Goal: Task Accomplishment & Management: Manage account settings

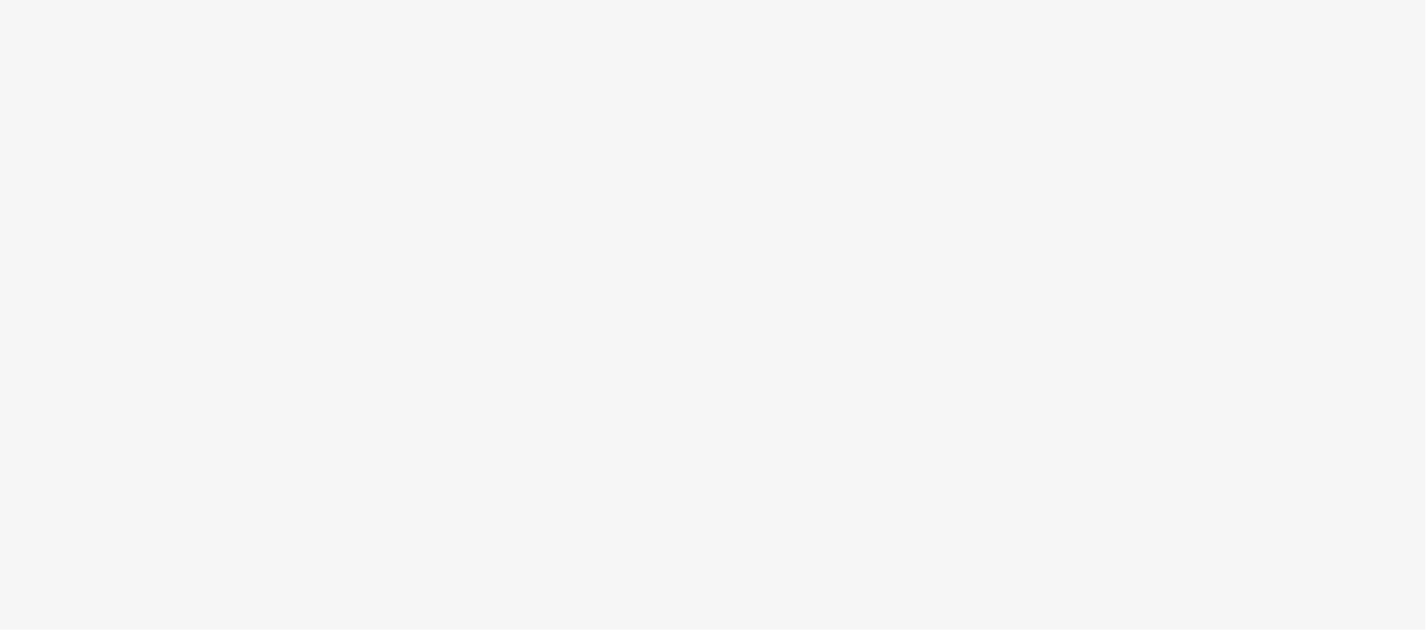
click at [851, 332] on body at bounding box center [713, 315] width 1426 height 630
click at [855, 234] on body at bounding box center [713, 315] width 1426 height 630
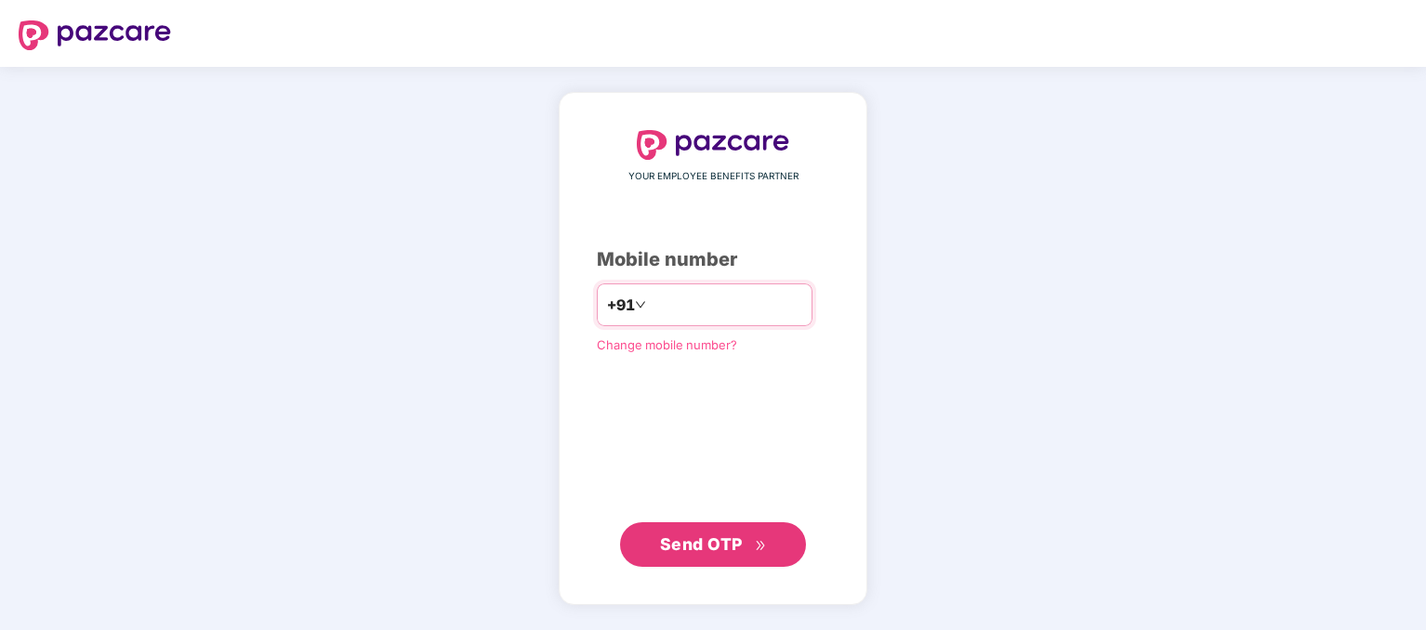
click at [656, 304] on input "number" at bounding box center [726, 305] width 152 height 30
type input "**********"
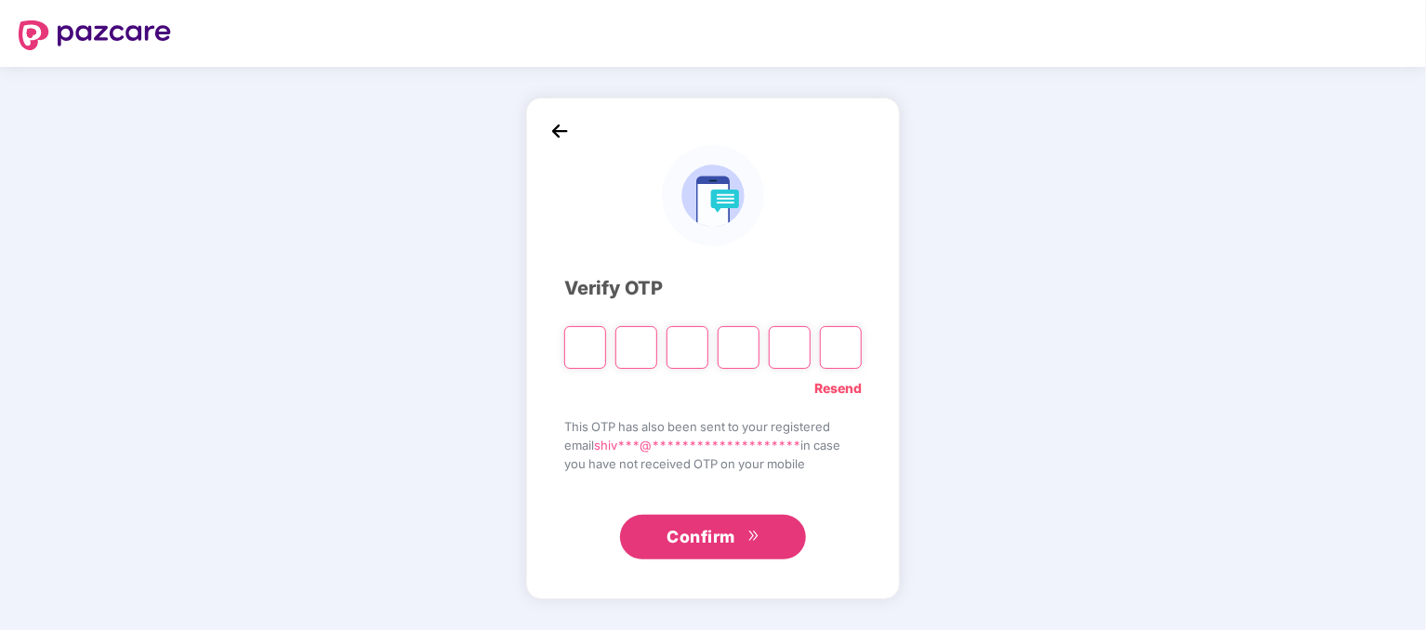
type input "*"
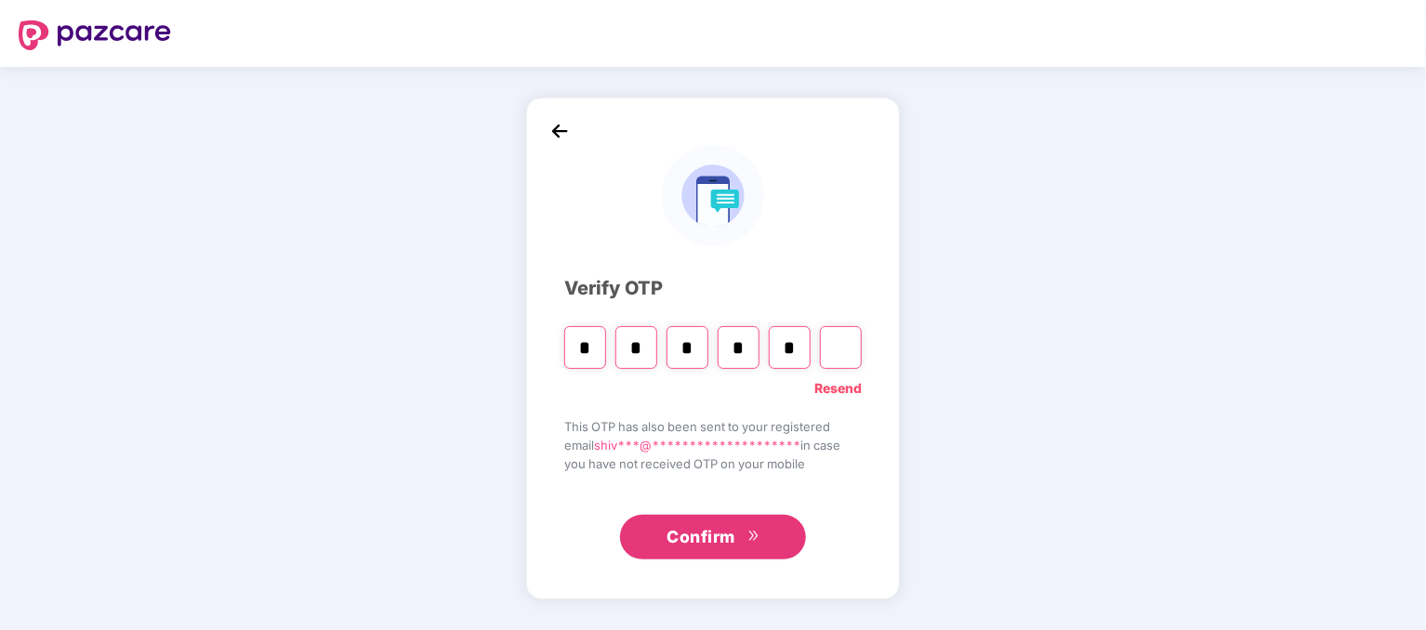
type input "*"
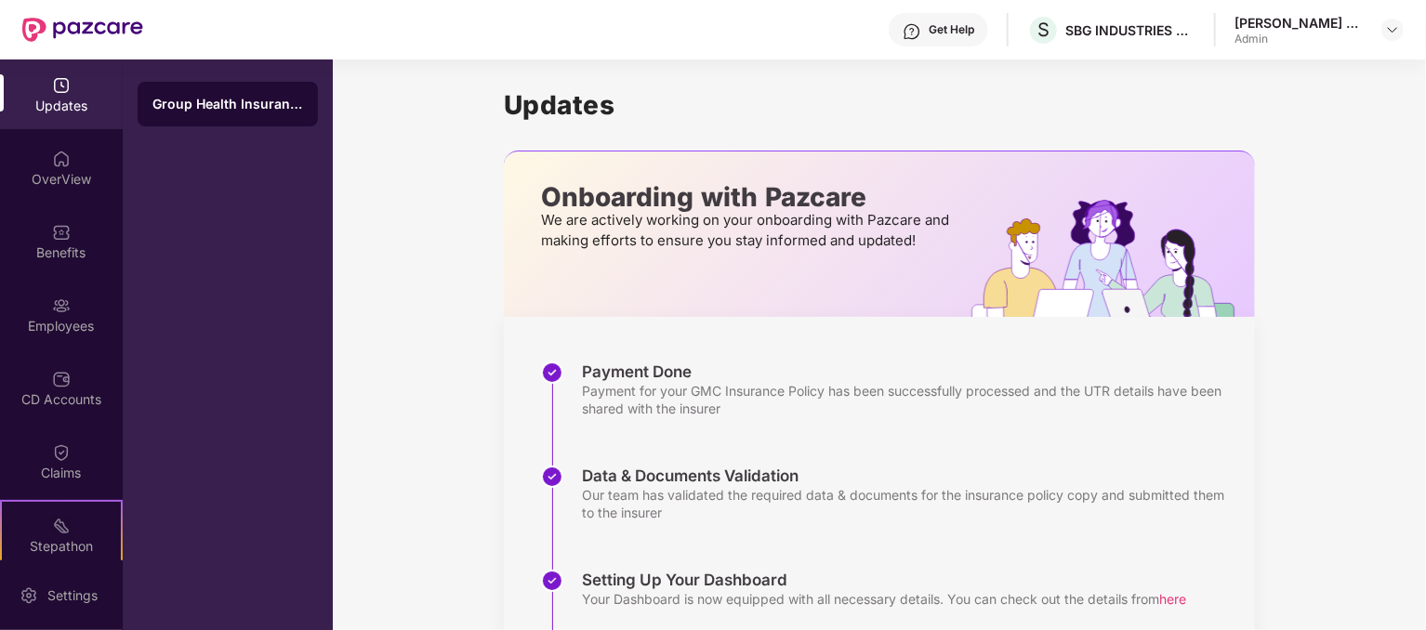
click at [1356, 327] on div "Updates Onboarding with Pazcare We are actively working on your onboarding with…" at bounding box center [879, 472] width 1093 height 825
click at [49, 179] on div "OverView" at bounding box center [61, 179] width 123 height 19
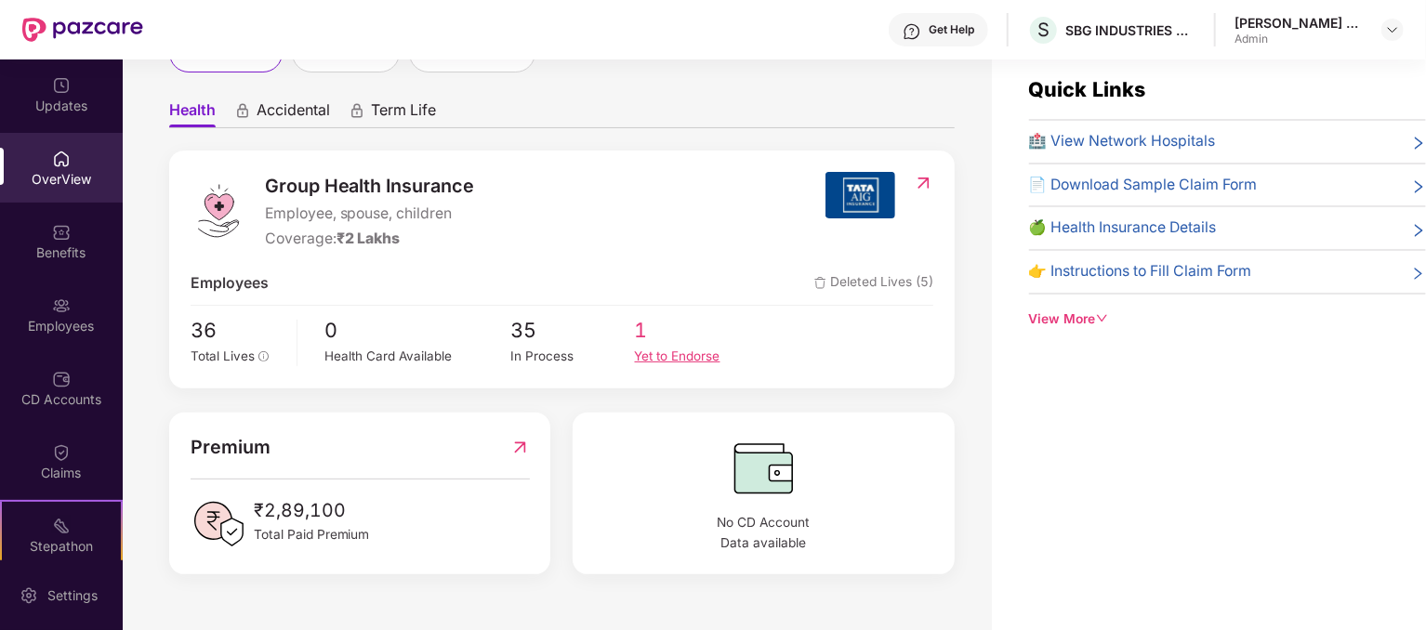
scroll to position [28, 0]
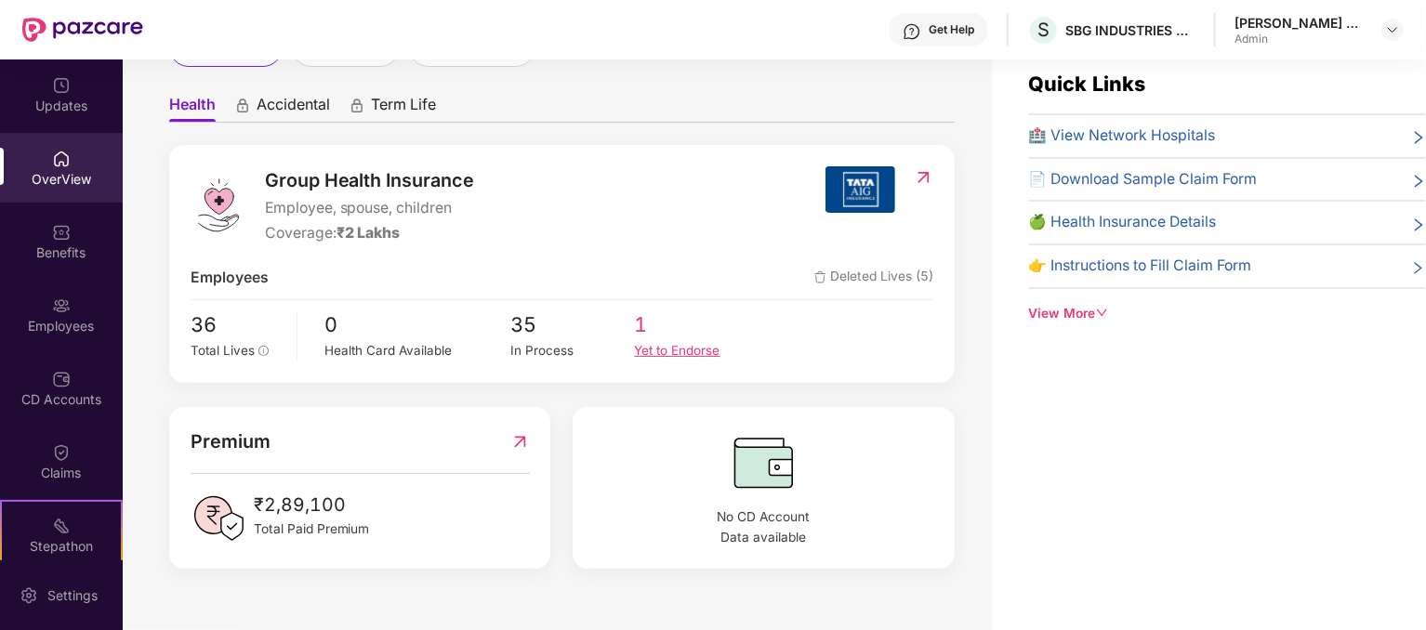
click at [641, 342] on div "Yet to Endorse" at bounding box center [697, 351] width 124 height 20
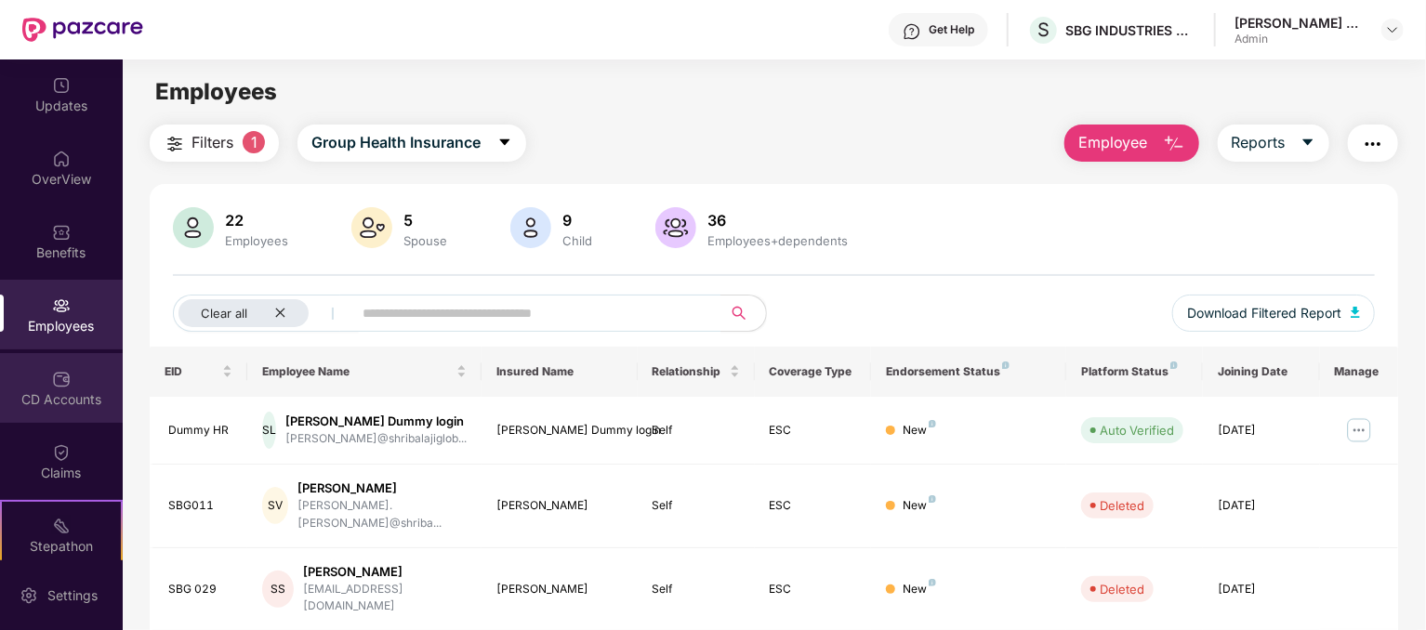
click at [61, 394] on div "CD Accounts" at bounding box center [61, 400] width 123 height 19
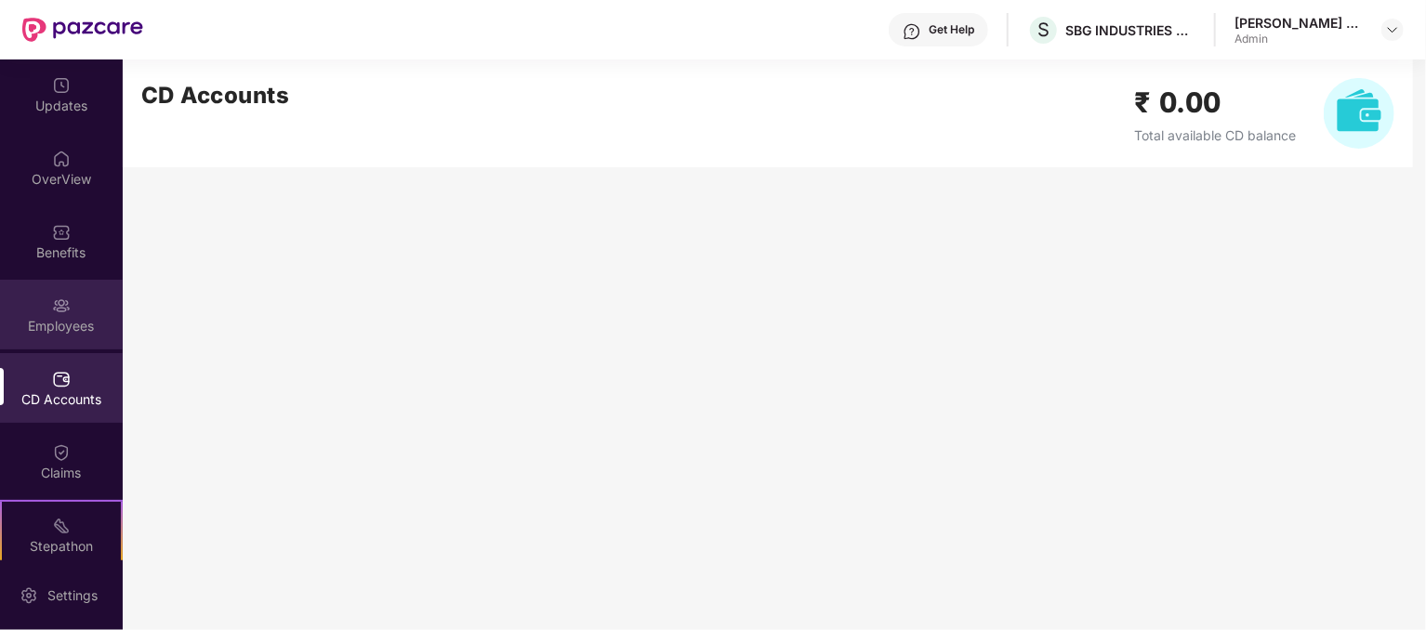
click at [73, 334] on div "Employees" at bounding box center [61, 326] width 123 height 19
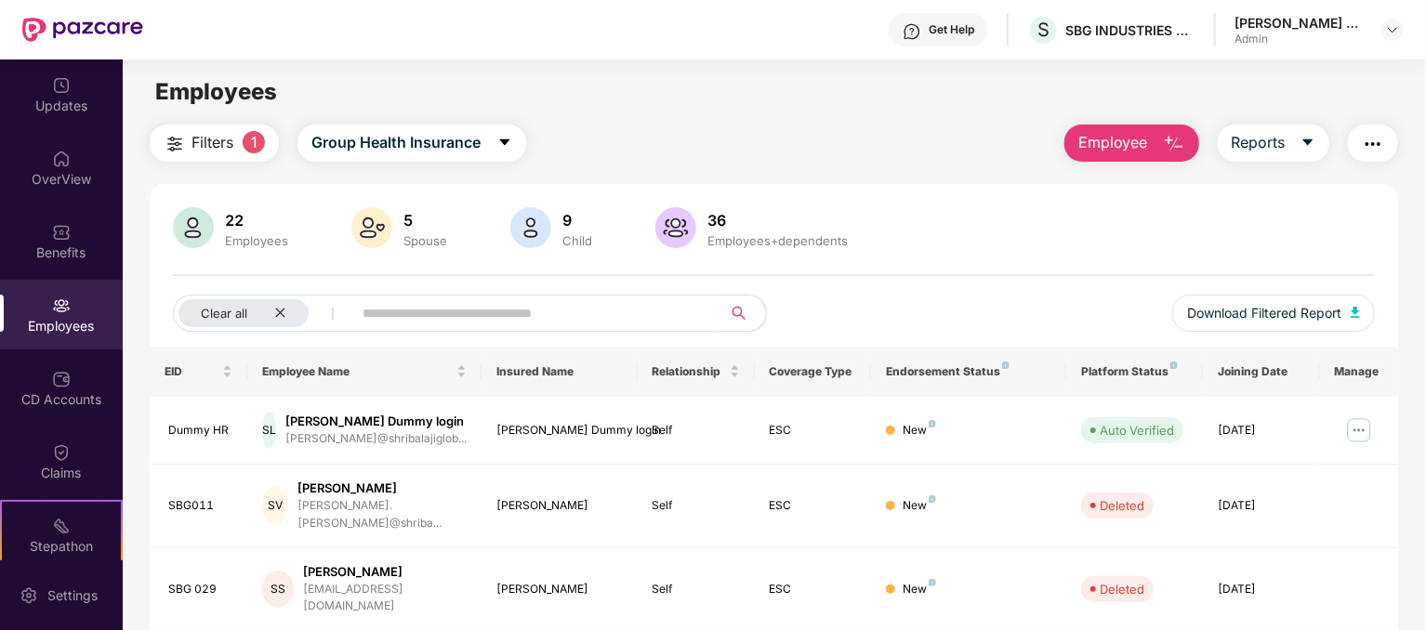
click at [1107, 140] on span "Employee" at bounding box center [1114, 142] width 70 height 23
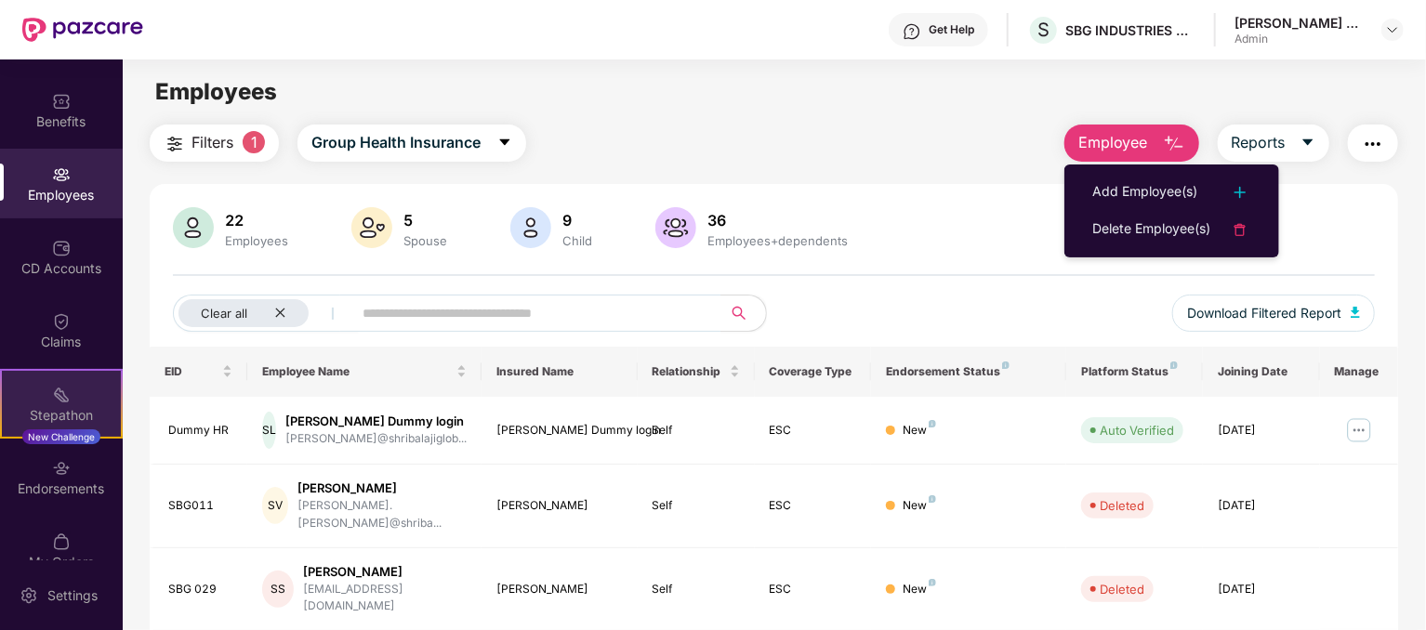
scroll to position [160, 0]
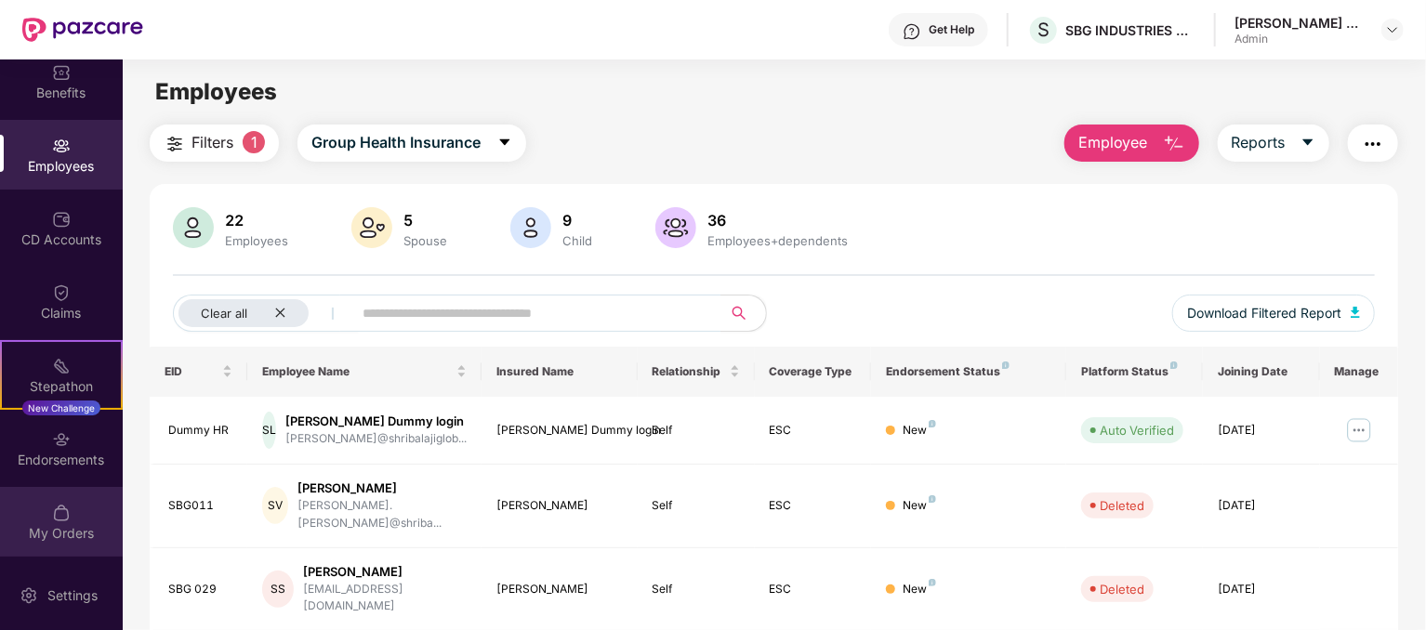
click at [51, 522] on div "My Orders" at bounding box center [61, 522] width 123 height 70
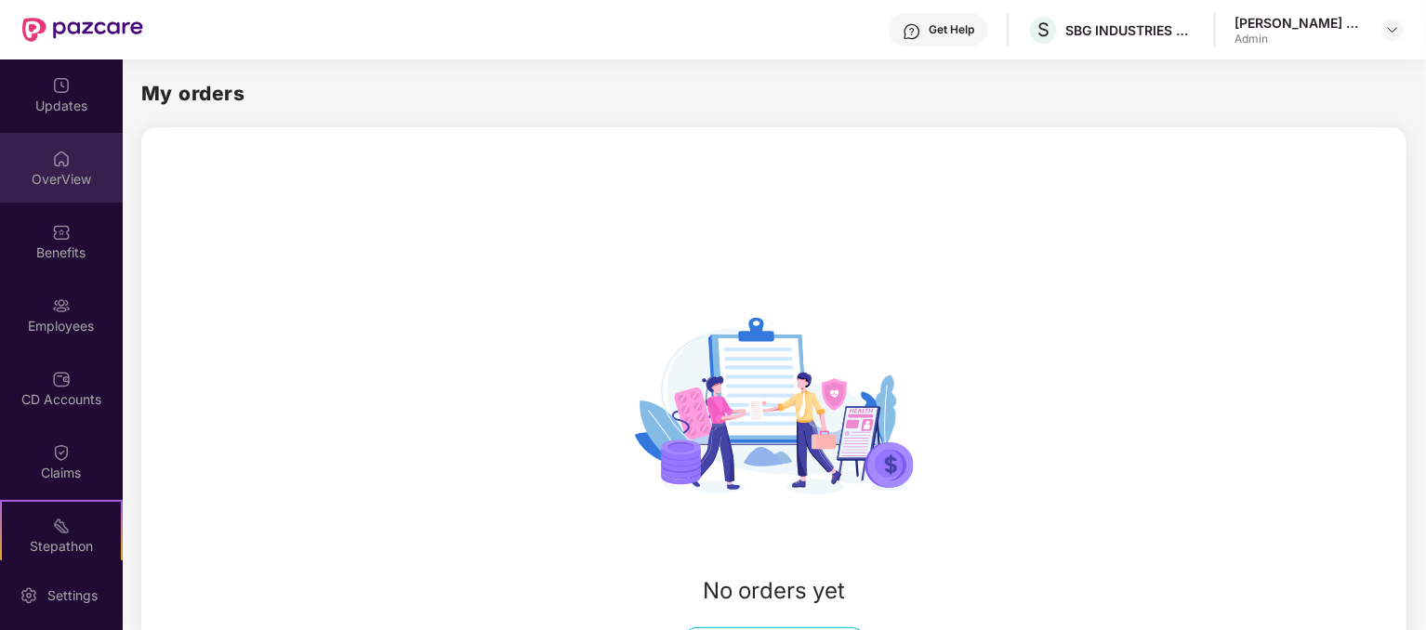
click at [57, 198] on div "OverView" at bounding box center [61, 168] width 123 height 70
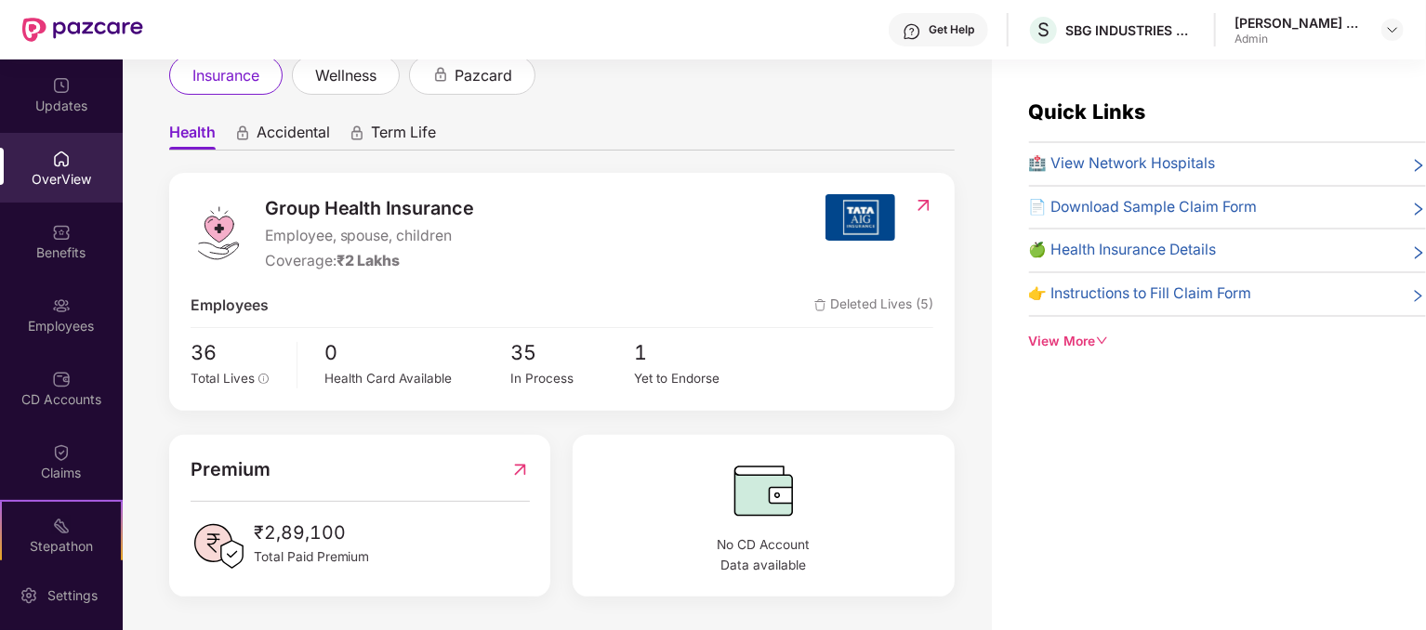
scroll to position [60, 0]
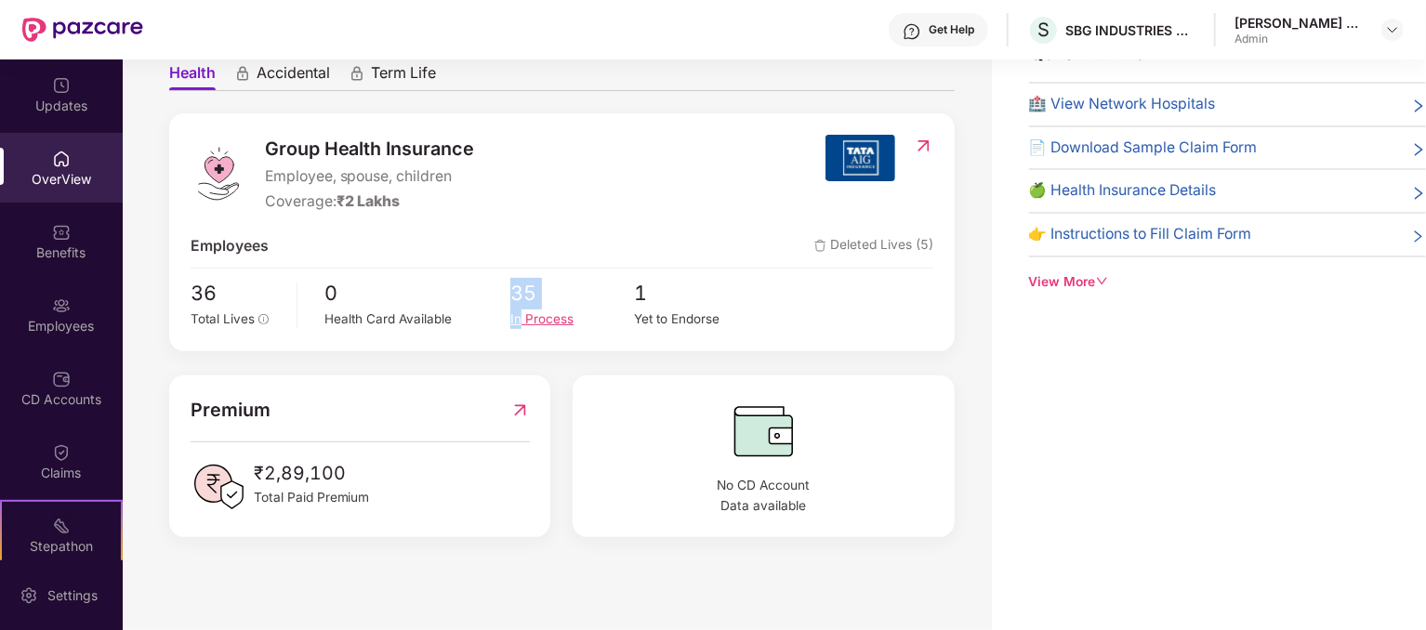
drag, startPoint x: 507, startPoint y: 320, endPoint x: 522, endPoint y: 321, distance: 14.9
click at [522, 321] on div "36 Total Lives 0 Health Card Available 35 In Process 1 Yet to Endorse" at bounding box center [563, 304] width 744 height 52
click at [522, 321] on div "In Process" at bounding box center [572, 320] width 124 height 20
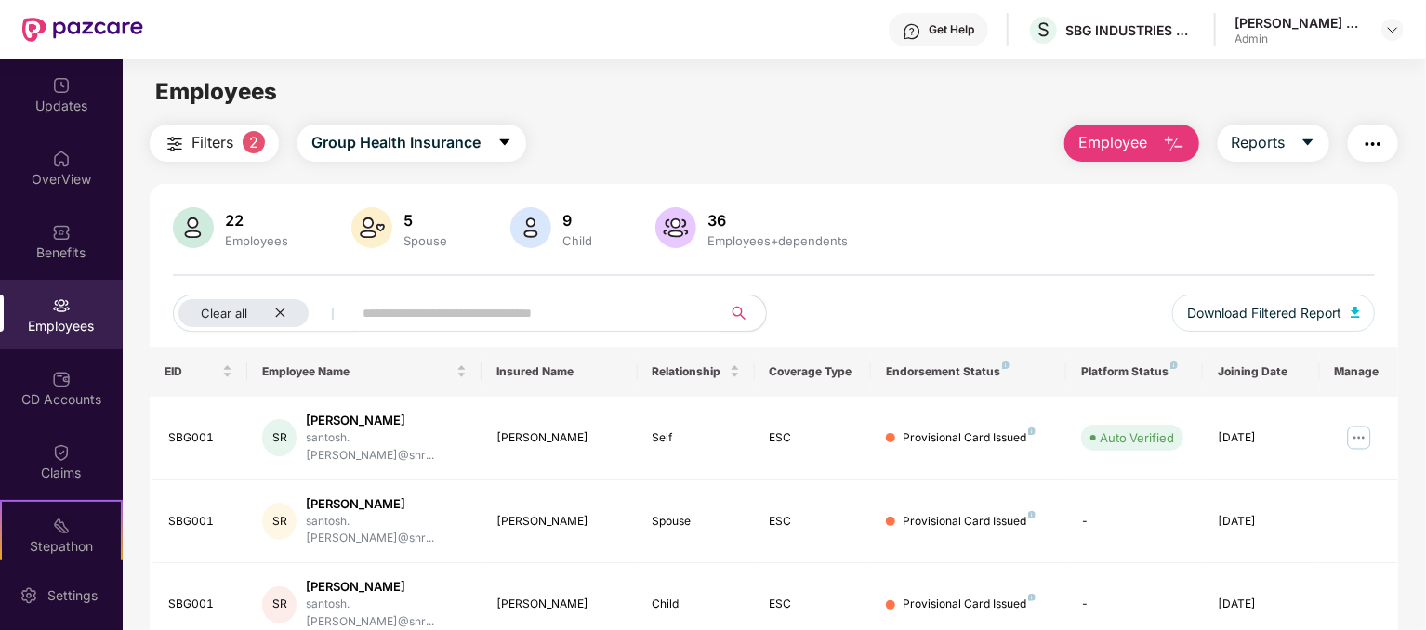
click at [914, 364] on div "Endorsement Status" at bounding box center [969, 371] width 166 height 15
drag, startPoint x: 80, startPoint y: 50, endPoint x: 67, endPoint y: 36, distance: 19.1
click at [67, 36] on div at bounding box center [82, 30] width 121 height 60
click at [67, 36] on img at bounding box center [82, 30] width 121 height 24
click at [30, 27] on img at bounding box center [82, 30] width 121 height 24
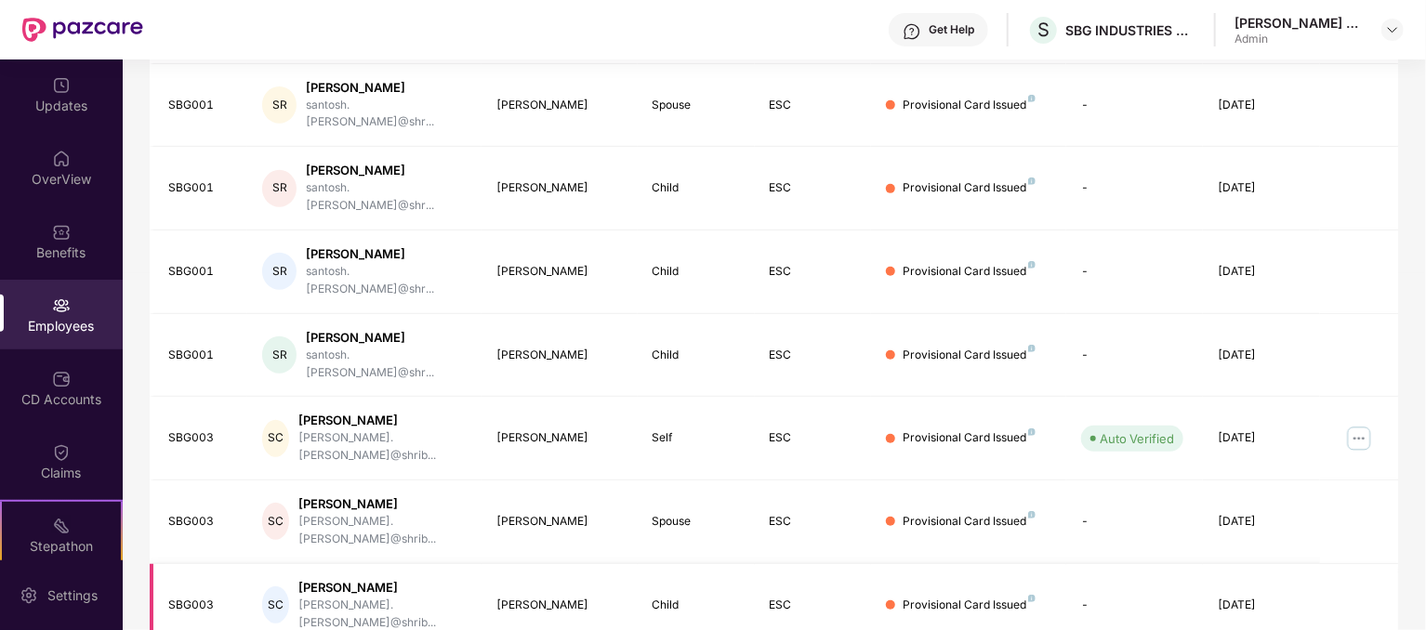
scroll to position [510, 0]
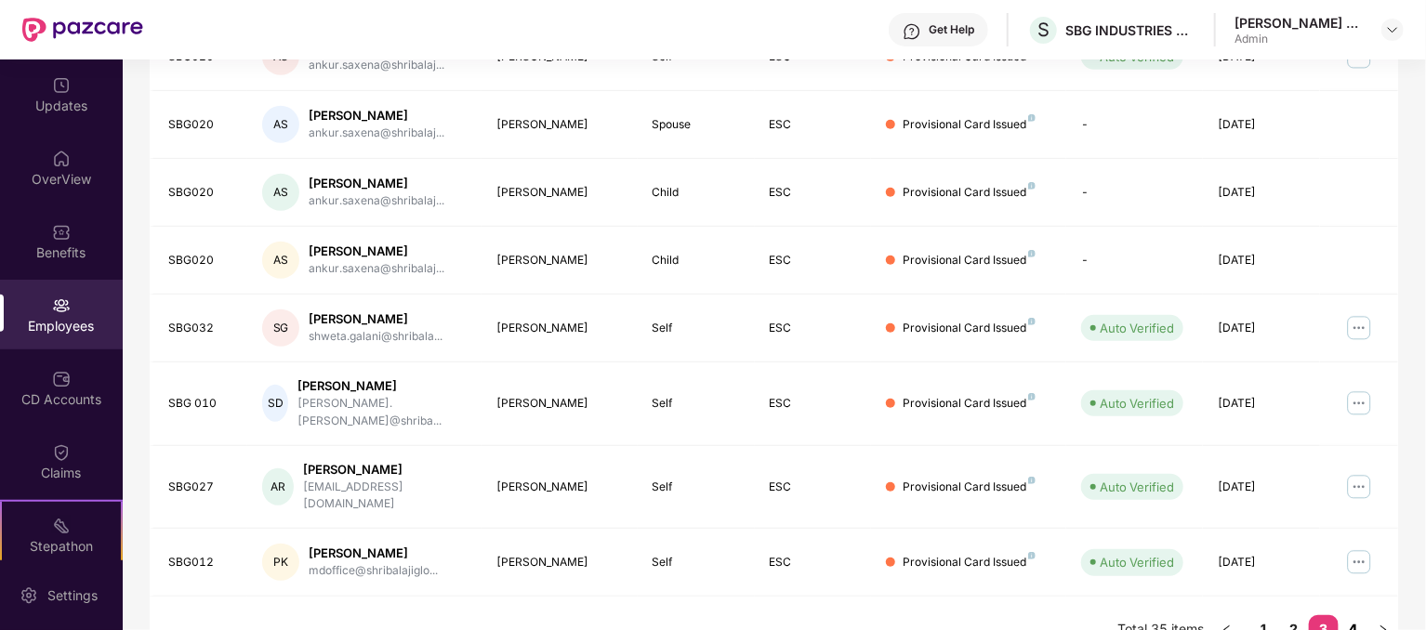
click at [1351, 616] on link "4" at bounding box center [1354, 630] width 30 height 28
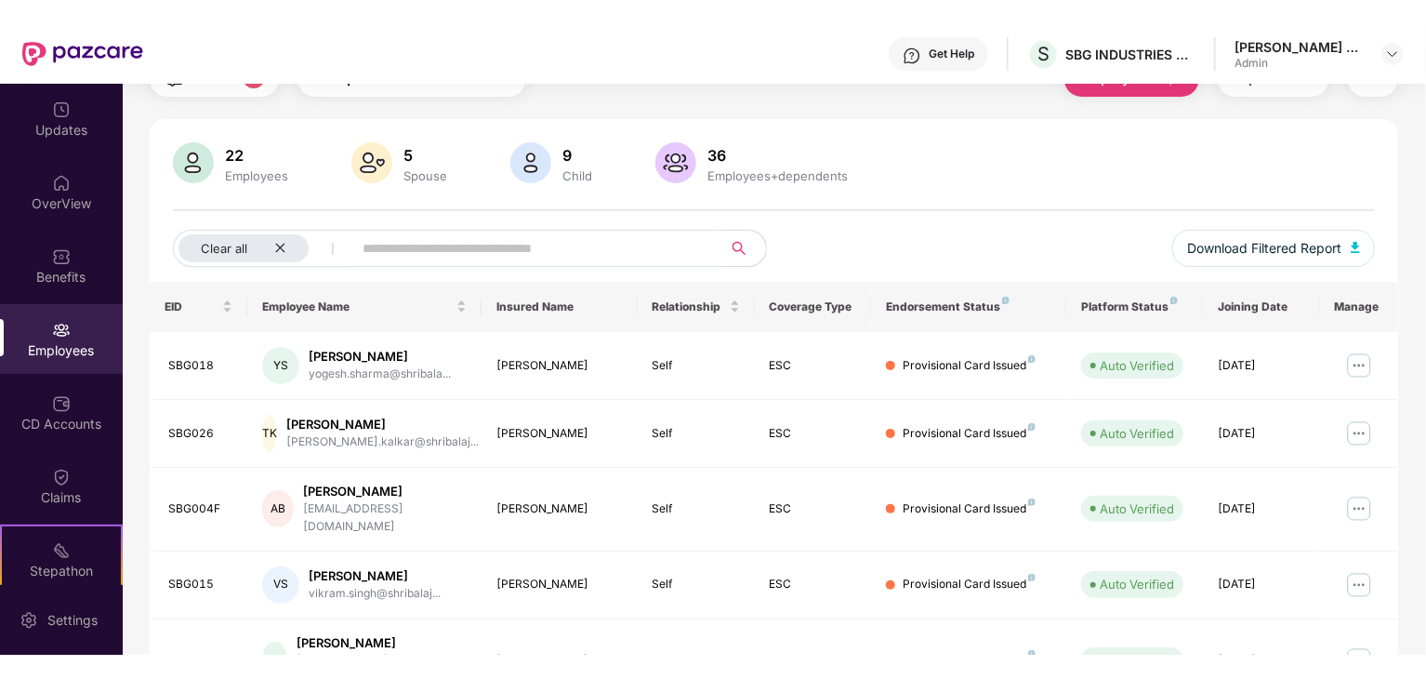
scroll to position [0, 0]
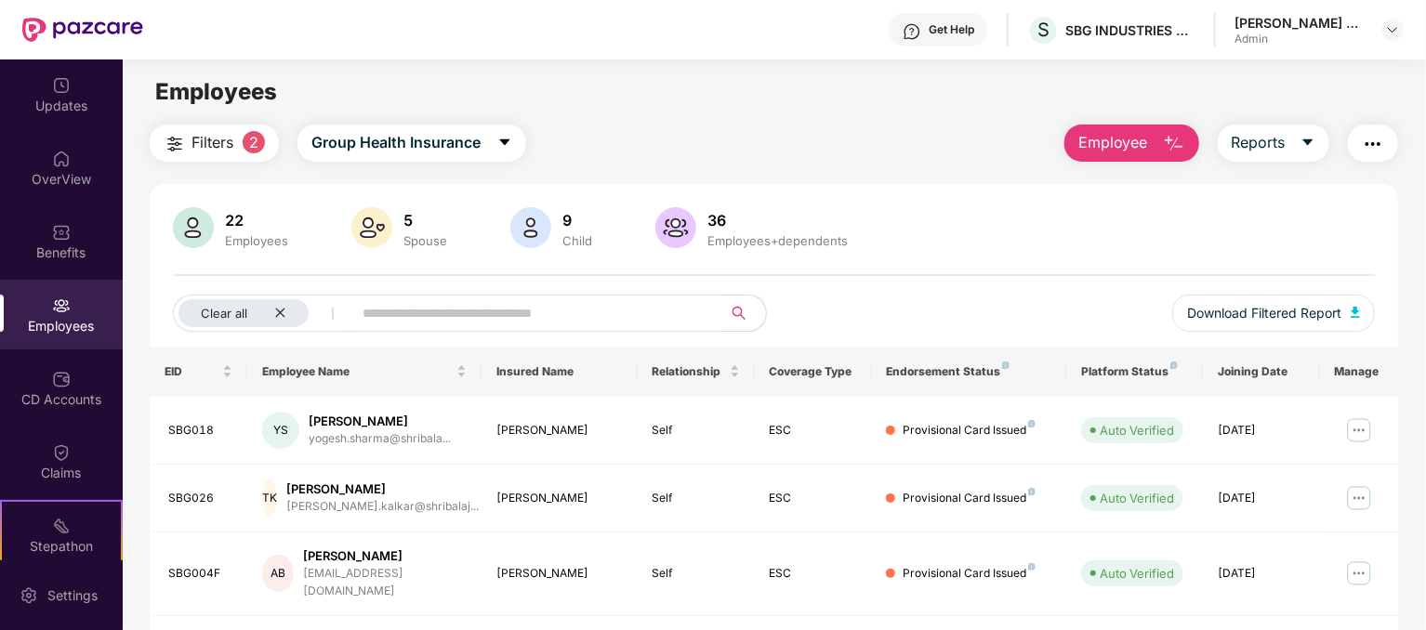
click at [577, 263] on div "22 Employees 5 Spouse 9 Child [DEMOGRAPHIC_DATA] Employees+dependents Clear all…" at bounding box center [774, 276] width 1249 height 139
click at [1366, 501] on img at bounding box center [1360, 499] width 30 height 30
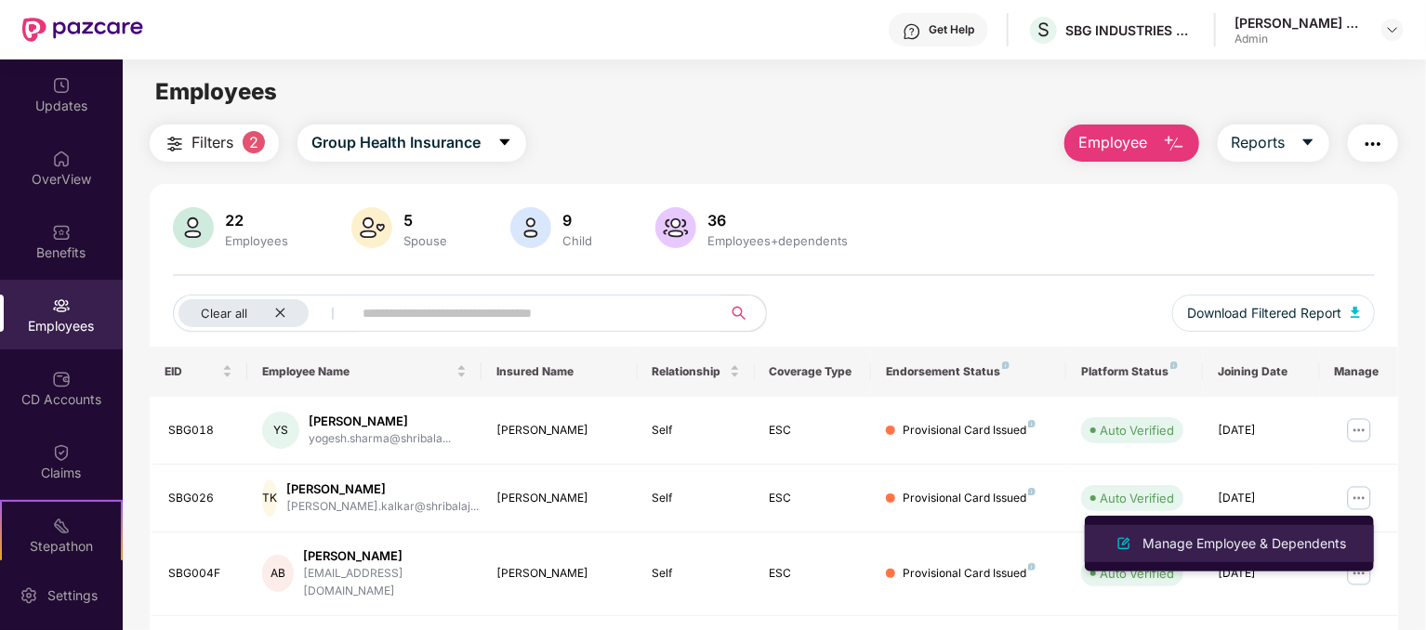
click at [1297, 533] on div "Manage Employee & Dependents" at bounding box center [1229, 544] width 241 height 22
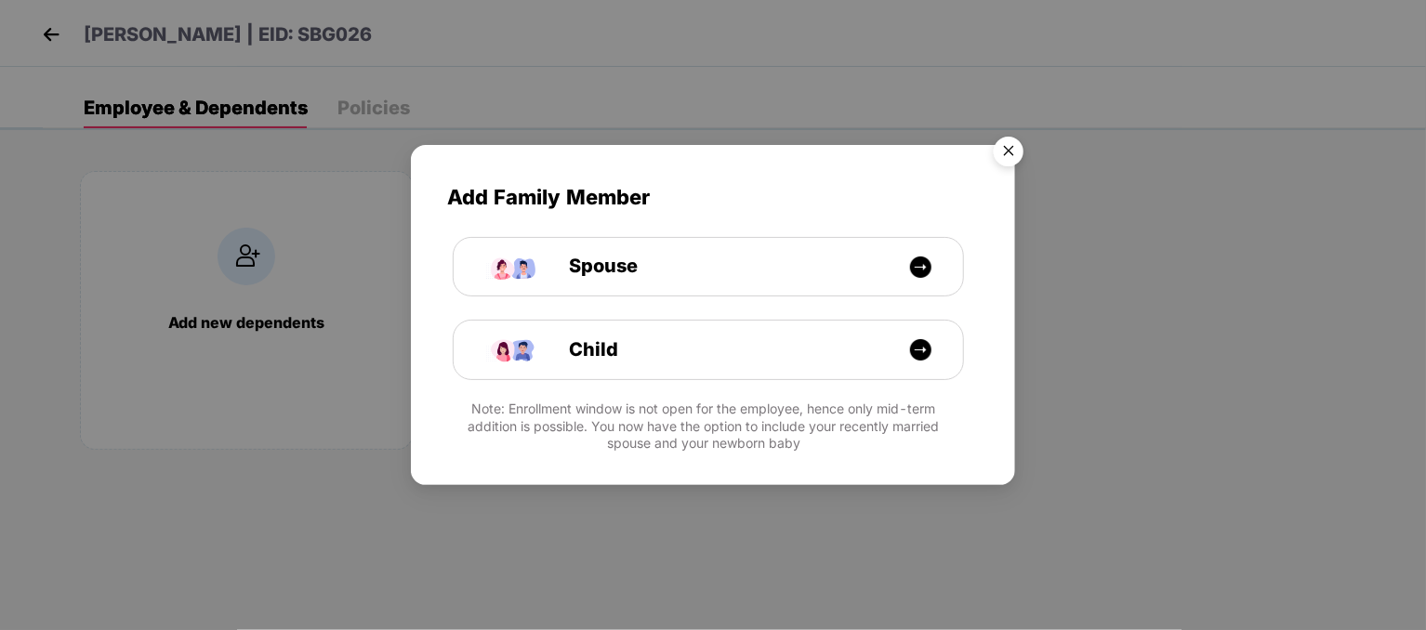
click at [1007, 154] on img "Close" at bounding box center [1009, 154] width 52 height 52
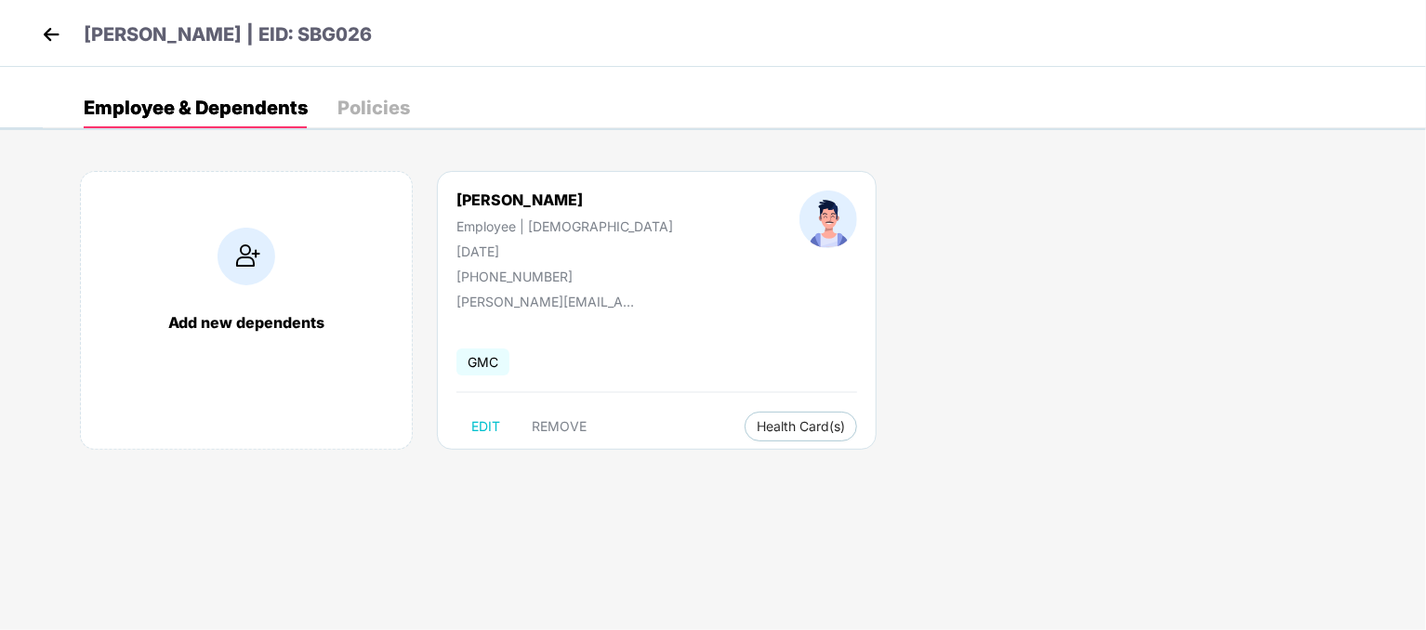
click at [389, 120] on div "Policies" at bounding box center [374, 107] width 73 height 41
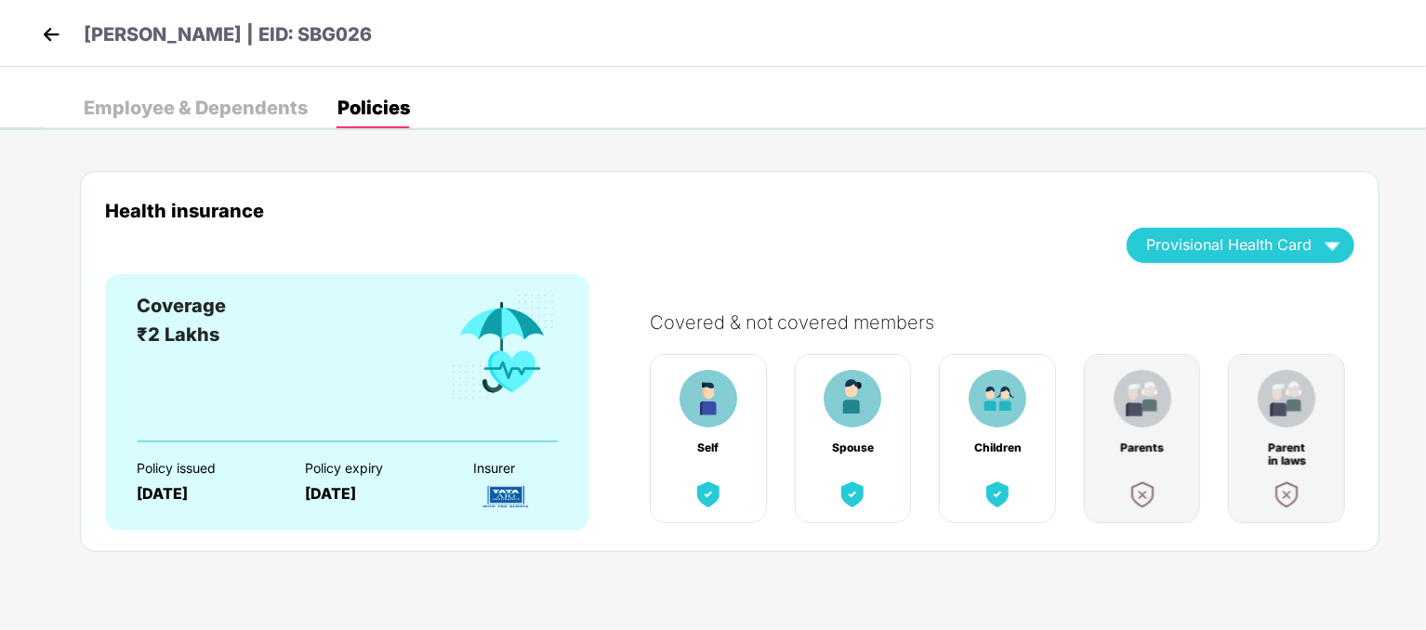
click at [214, 103] on div "Employee & Dependents" at bounding box center [196, 108] width 224 height 19
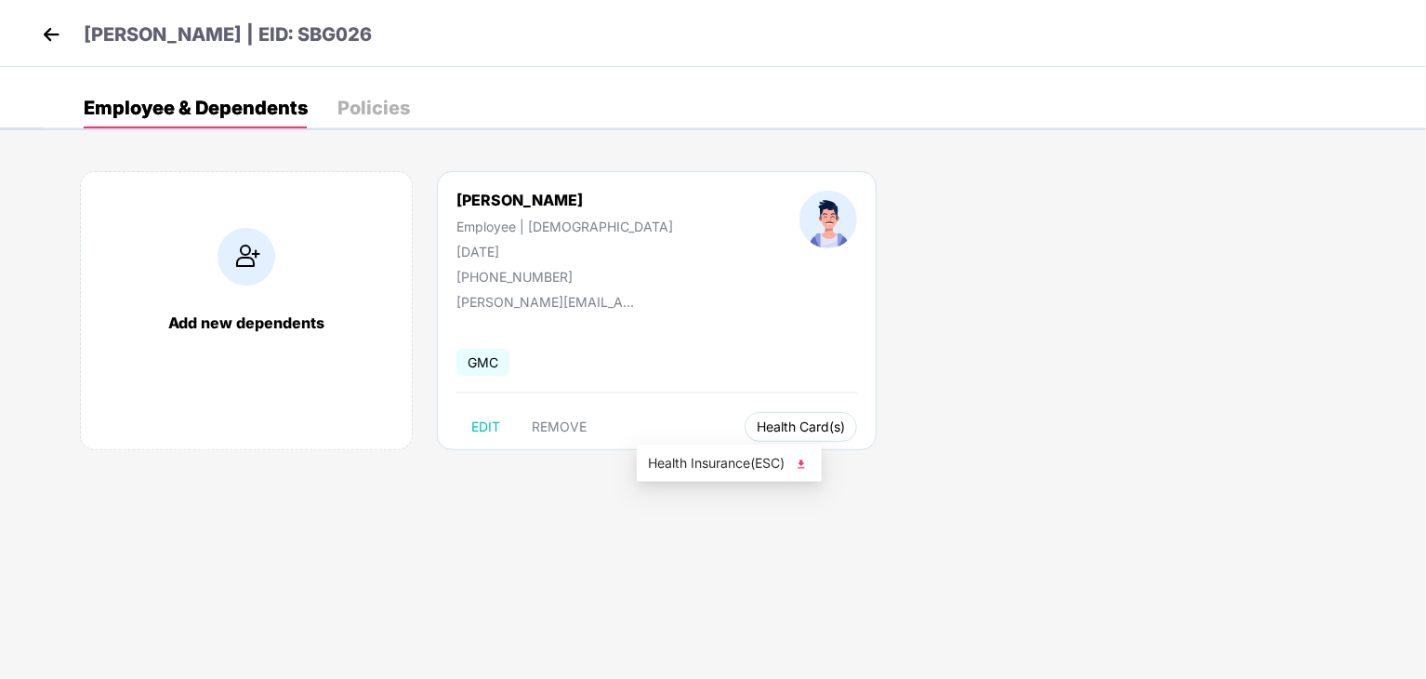
click at [757, 426] on span "Health Card(s)" at bounding box center [801, 426] width 88 height 9
click at [983, 404] on div "Add new dependents [PERSON_NAME] Employee | [DEMOGRAPHIC_DATA] [DATE] [PHONE_NU…" at bounding box center [735, 319] width 1384 height 353
click at [370, 112] on div "Policies" at bounding box center [374, 108] width 73 height 19
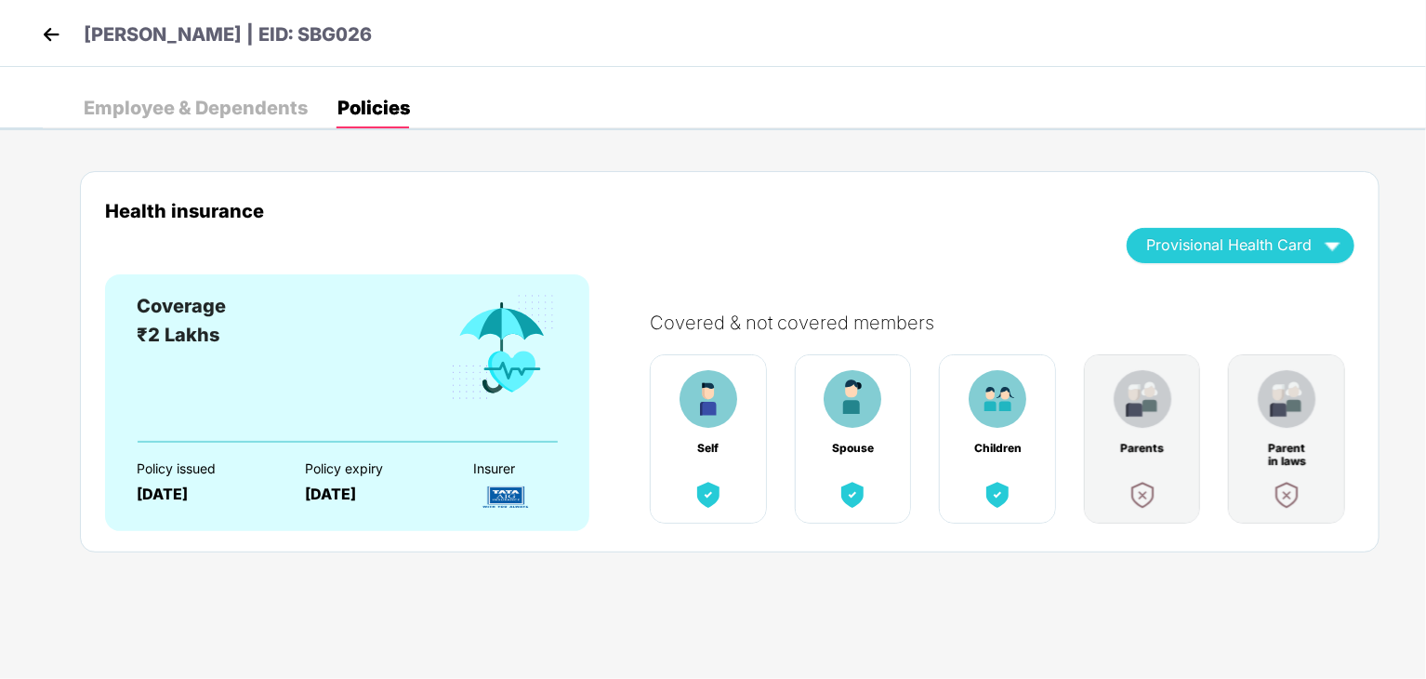
click at [208, 113] on div "Employee & Dependents" at bounding box center [196, 108] width 224 height 19
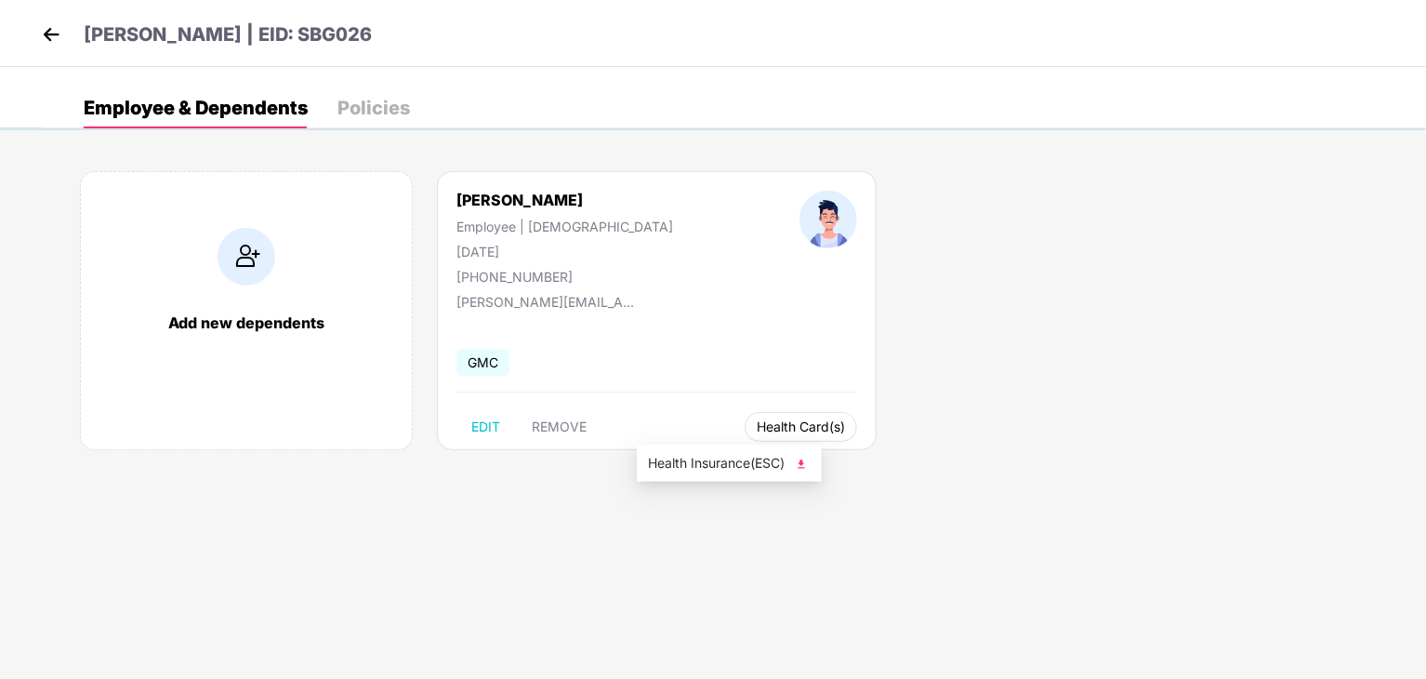
click at [757, 422] on span "Health Card(s)" at bounding box center [801, 426] width 88 height 9
click at [376, 124] on div "Policies" at bounding box center [374, 107] width 73 height 41
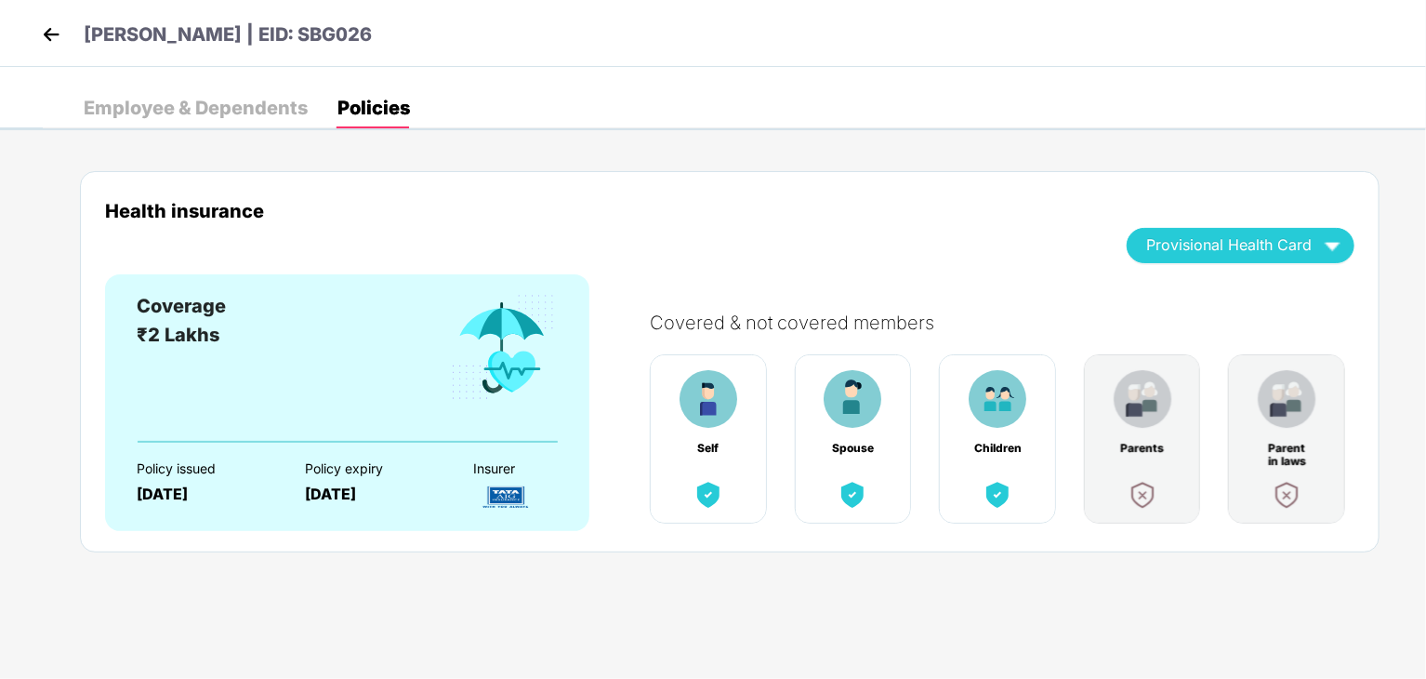
click at [60, 31] on img at bounding box center [51, 34] width 28 height 28
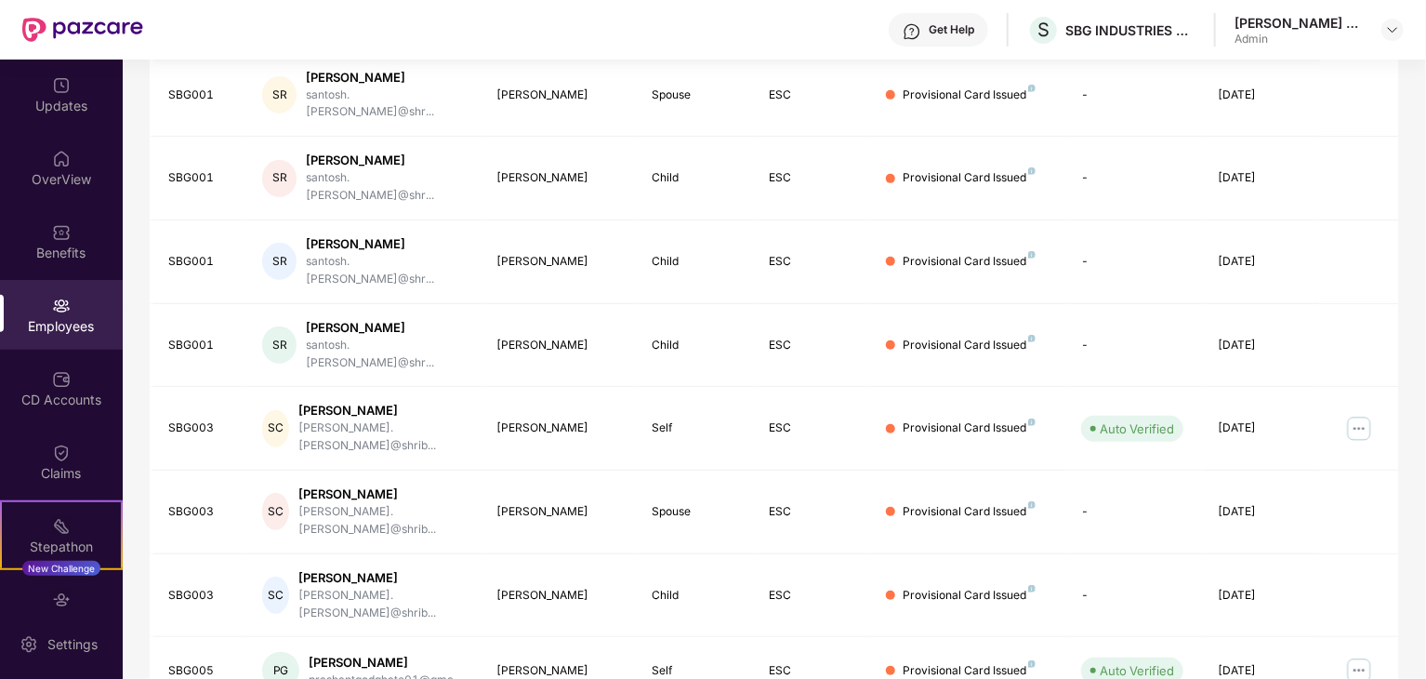
scroll to position [430, 0]
